Goal: Task Accomplishment & Management: Use online tool/utility

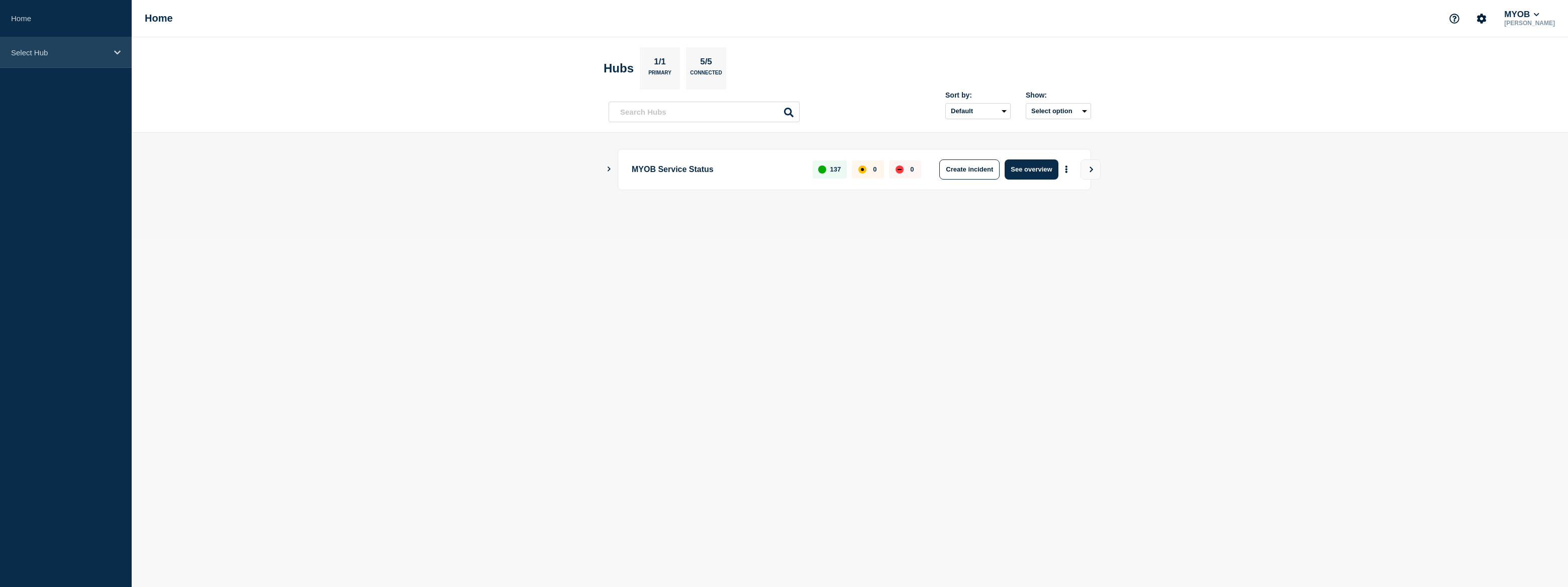
click at [107, 59] on div "Select Hub" at bounding box center [66, 52] width 131 height 30
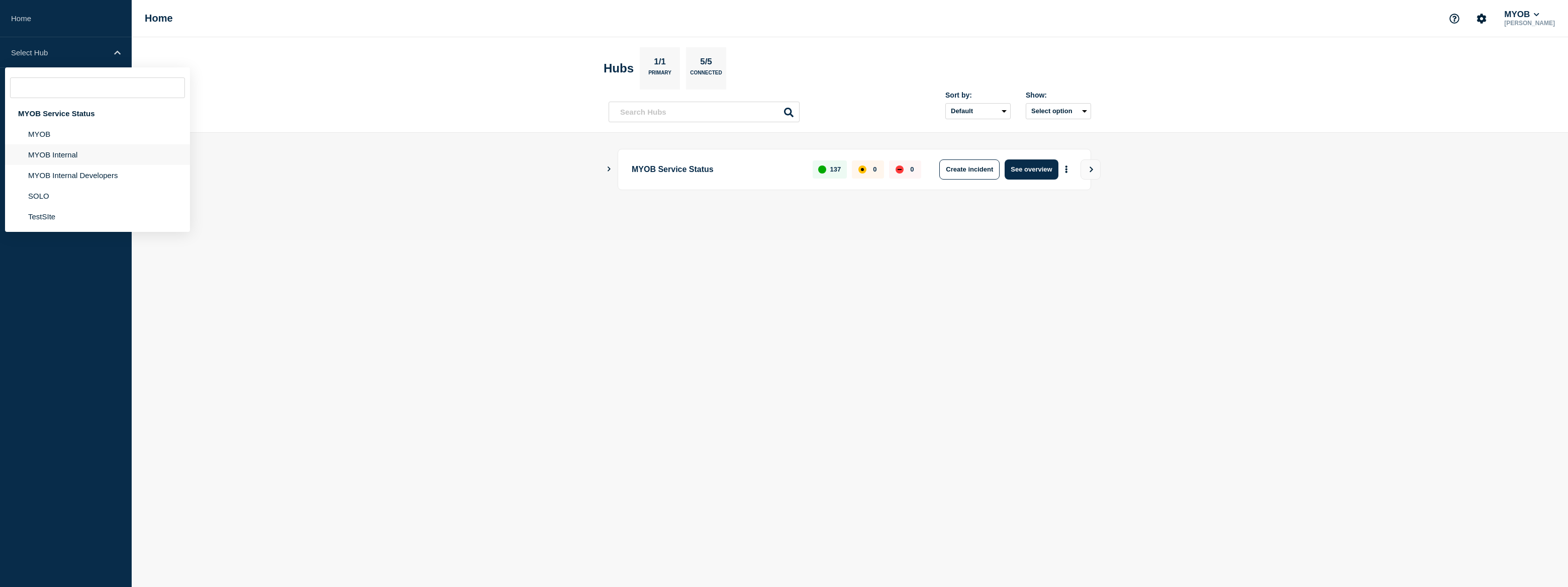
click at [71, 156] on li "MYOB Internal" at bounding box center [97, 155] width 185 height 21
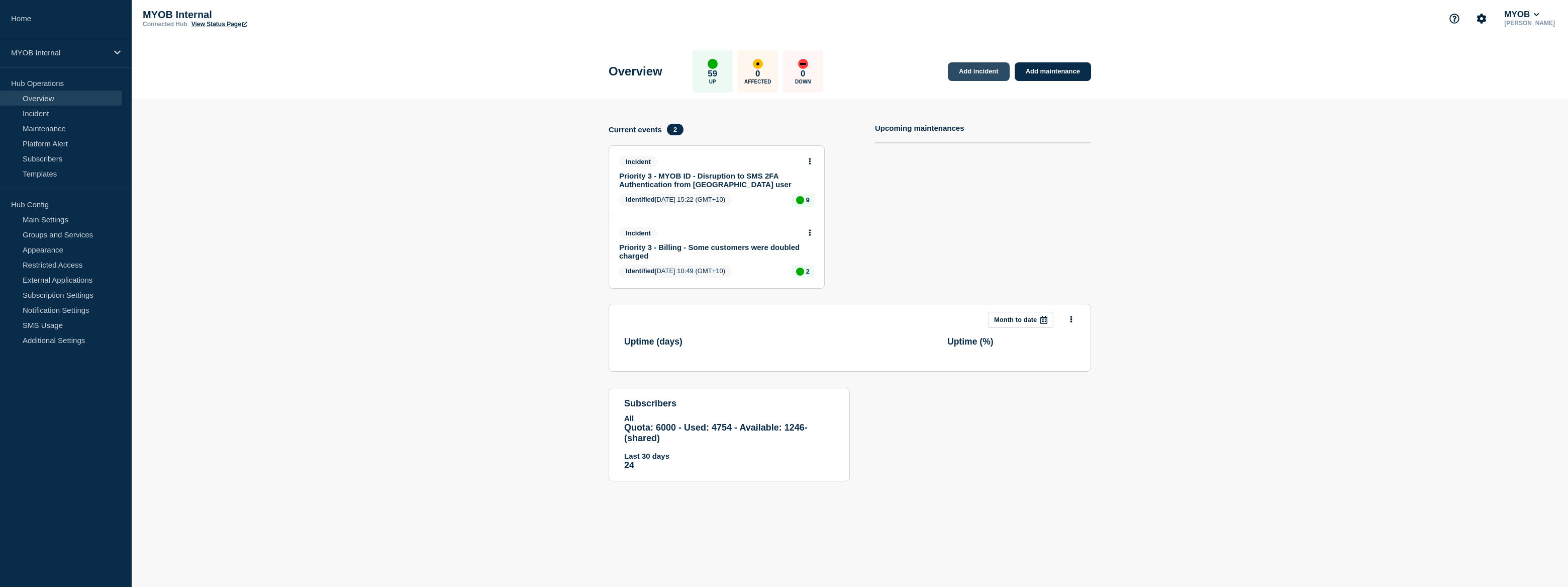
click at [995, 76] on link "Add incident" at bounding box center [979, 71] width 62 height 19
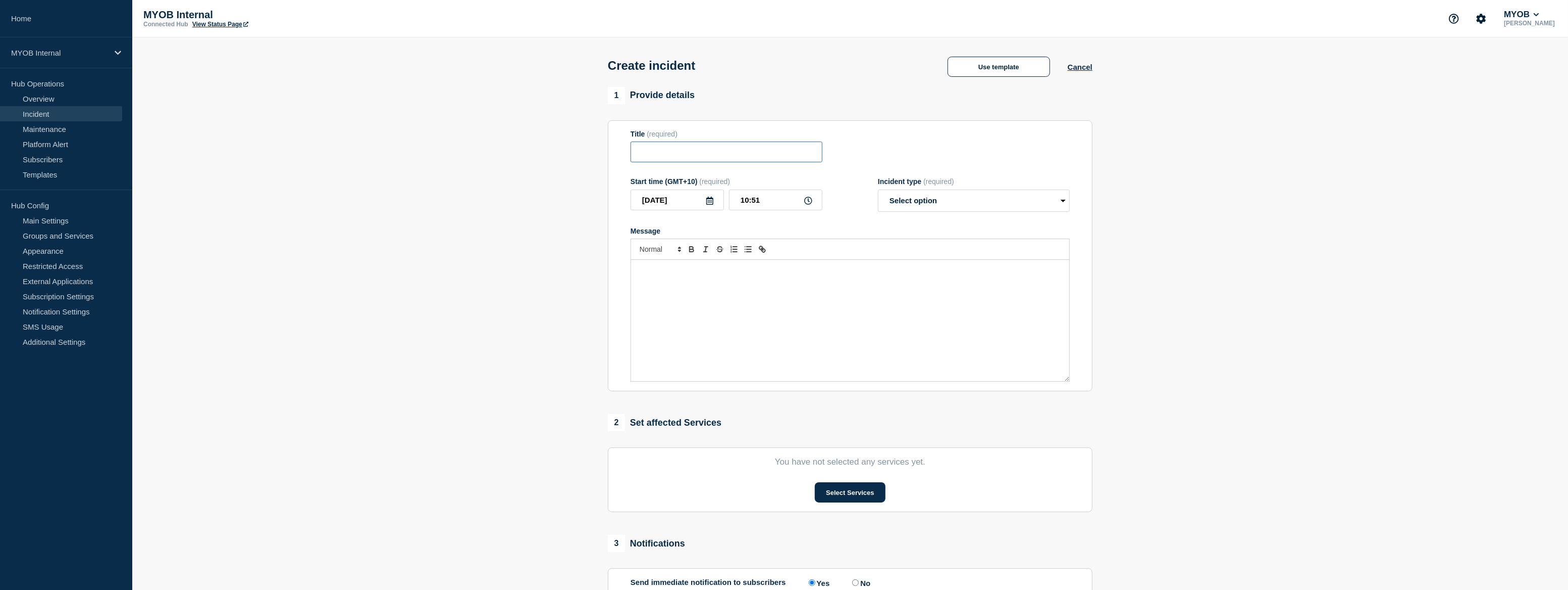
click at [735, 160] on input "Title" at bounding box center [727, 152] width 192 height 21
click at [831, 493] on button "Select Services" at bounding box center [850, 492] width 70 height 20
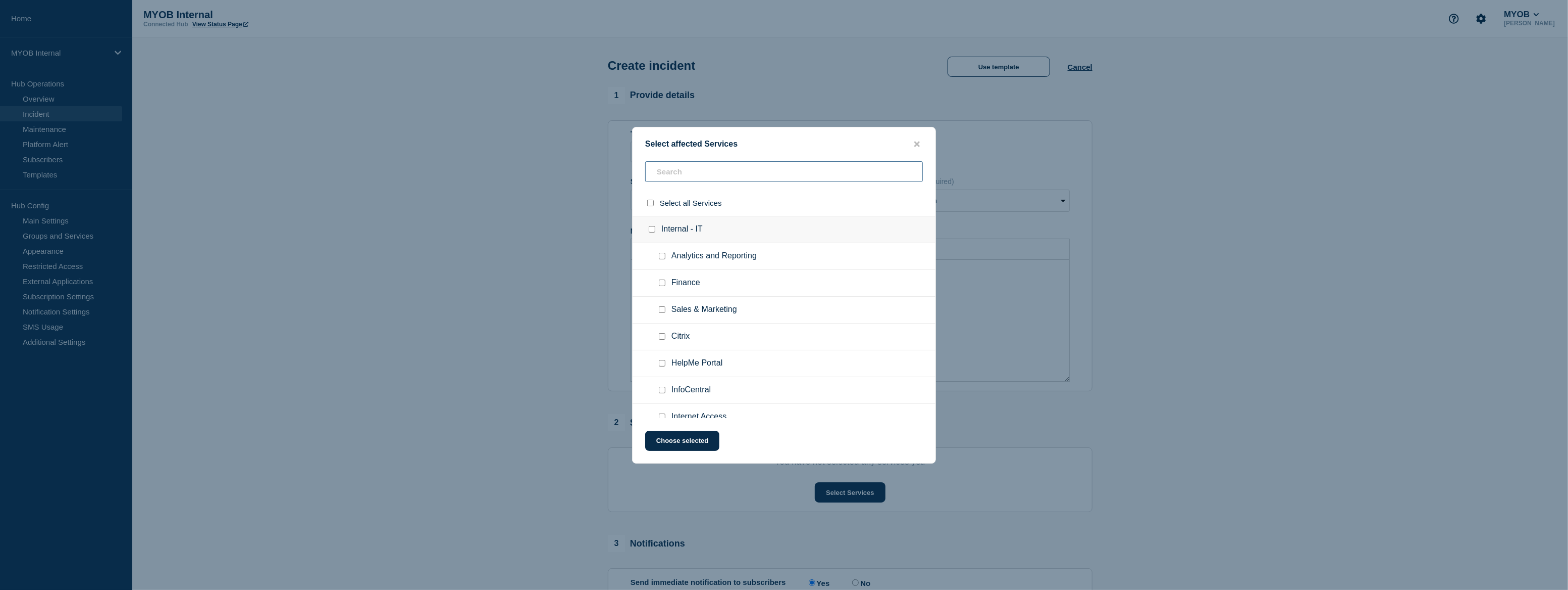
click at [689, 177] on input "text" at bounding box center [784, 171] width 278 height 21
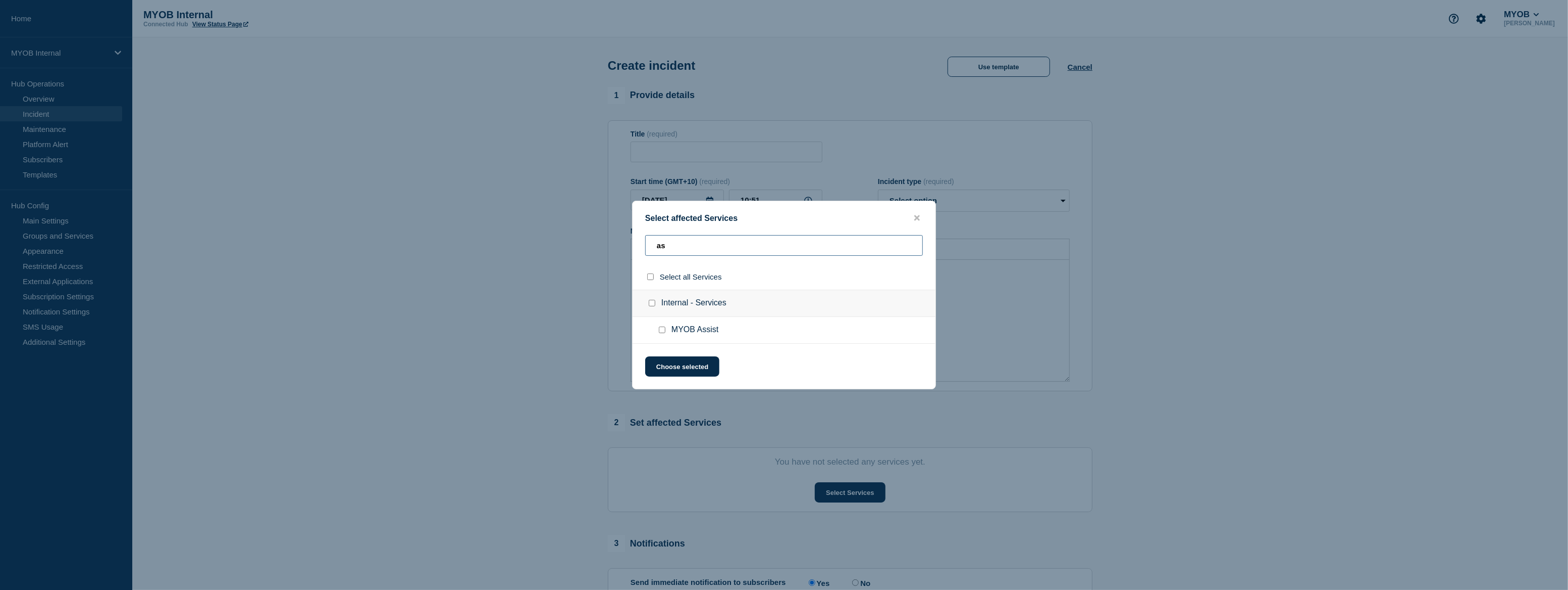
type input "as"
click at [917, 218] on icon "close button" at bounding box center [917, 218] width 6 height 6
